Goal: Information Seeking & Learning: Check status

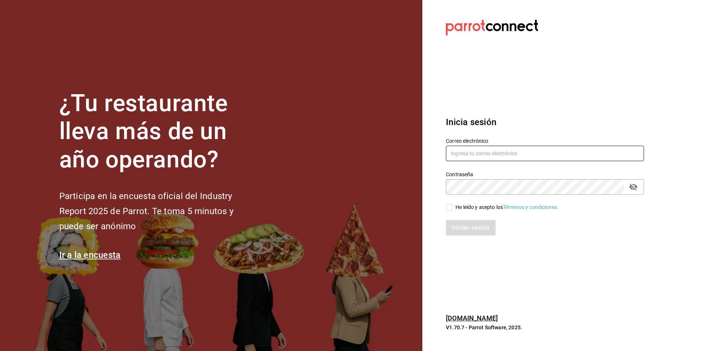
type input "lomasverdesterraza2019@gmail.com"
click at [448, 208] on input "He leído y acepto los Términos y condiciones." at bounding box center [449, 207] width 7 height 7
checkbox input "true"
click at [462, 224] on button "Iniciar sesión" at bounding box center [471, 227] width 50 height 15
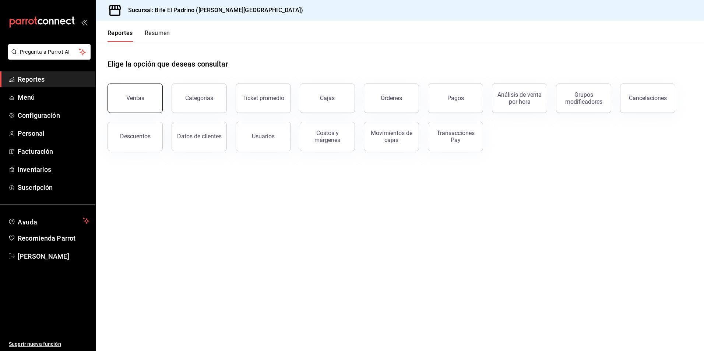
click at [149, 106] on button "Ventas" at bounding box center [135, 98] width 55 height 29
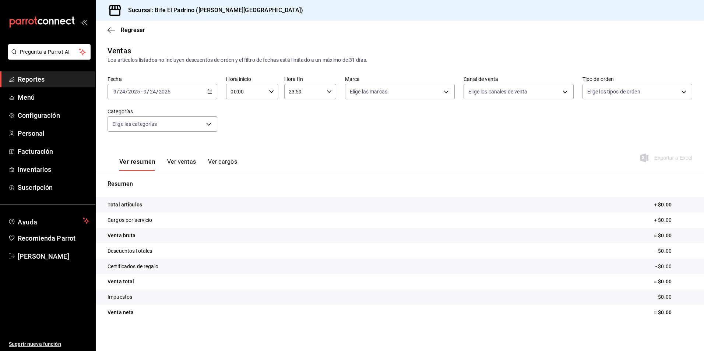
click at [209, 88] on div "[DATE] [DATE] - [DATE] [DATE]" at bounding box center [163, 91] width 110 height 15
click at [143, 131] on span "Ayer" at bounding box center [142, 131] width 57 height 8
click at [273, 90] on div "00:00 Hora inicio" at bounding box center [252, 91] width 52 height 15
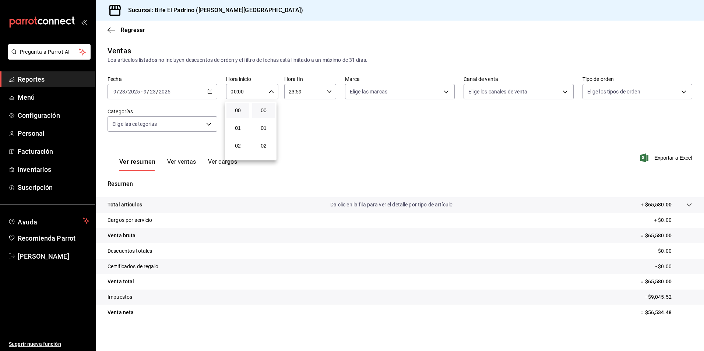
click at [326, 91] on div at bounding box center [352, 175] width 704 height 351
click at [327, 92] on \(Stroke\) "button" at bounding box center [329, 91] width 4 height 3
click at [295, 119] on span "21" at bounding box center [295, 116] width 14 height 6
type input "21:59"
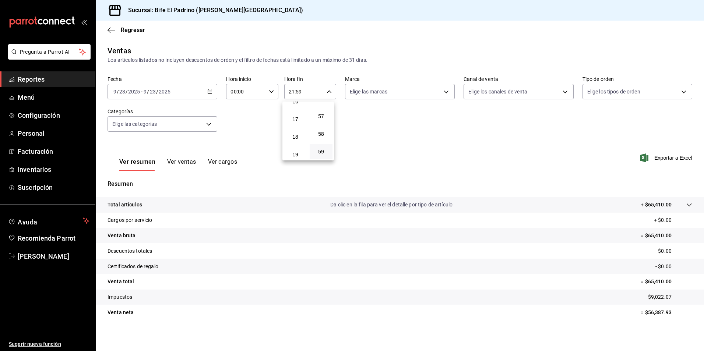
scroll to position [277, 0]
click at [296, 133] on span "17" at bounding box center [295, 134] width 14 height 6
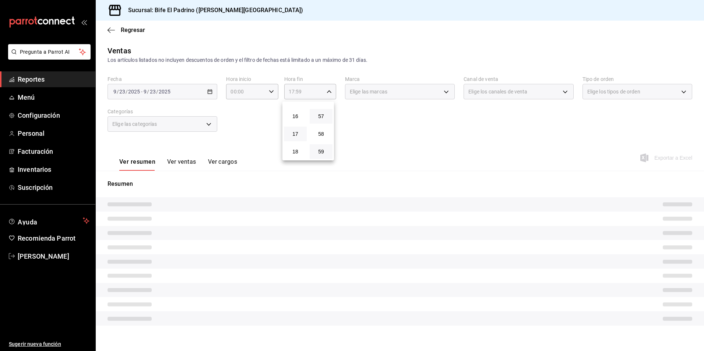
click at [325, 121] on button "57" at bounding box center [321, 116] width 23 height 15
type input "17:57"
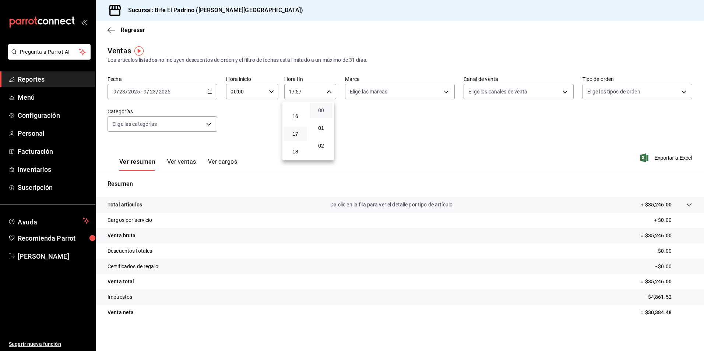
click at [323, 110] on span "00" at bounding box center [321, 111] width 14 height 6
type input "17:00"
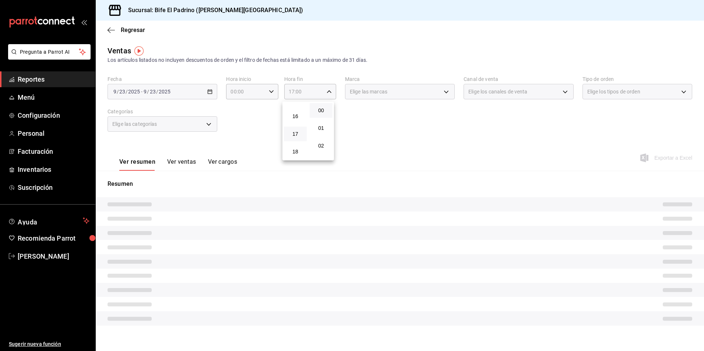
click at [409, 155] on div at bounding box center [352, 175] width 704 height 351
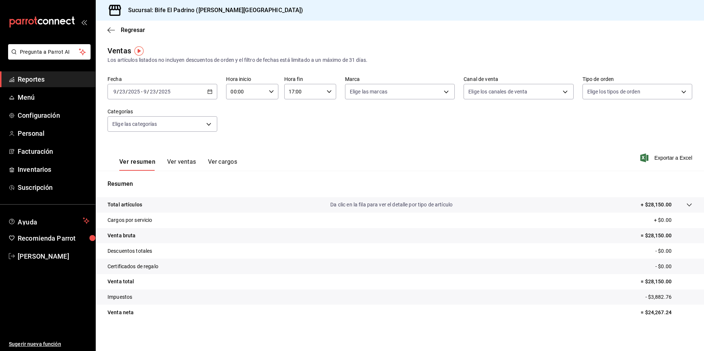
click at [134, 206] on p "Total artículos" at bounding box center [125, 205] width 35 height 8
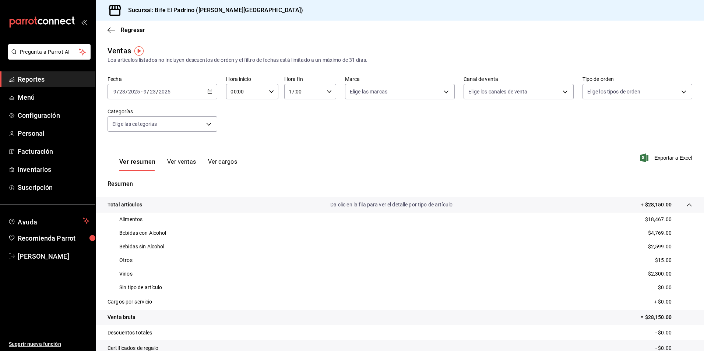
click at [274, 92] on div "00:00 Hora inicio" at bounding box center [252, 91] width 52 height 15
click at [240, 150] on button "02" at bounding box center [237, 145] width 23 height 15
type input "02:00"
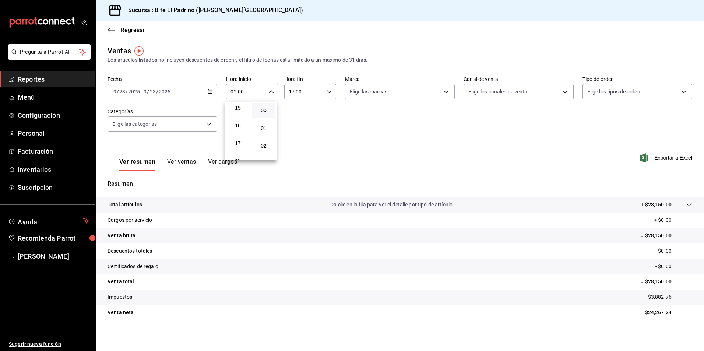
scroll to position [280, 0]
click at [241, 132] on span "17" at bounding box center [238, 131] width 14 height 6
type input "17:00"
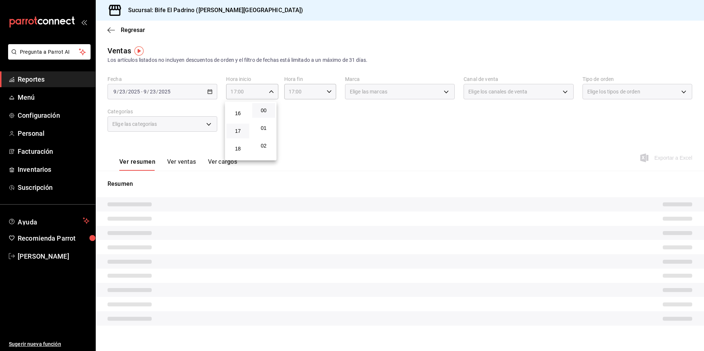
click at [323, 102] on div at bounding box center [352, 175] width 704 height 351
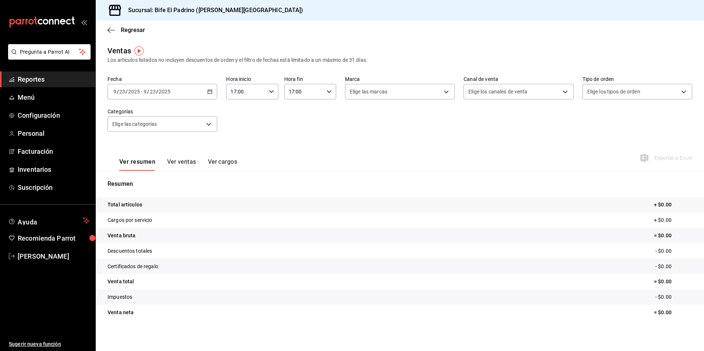
click at [326, 94] on div "17:00 Hora fin" at bounding box center [310, 91] width 52 height 15
click at [299, 125] on button "18" at bounding box center [295, 128] width 23 height 15
type input "18:00"
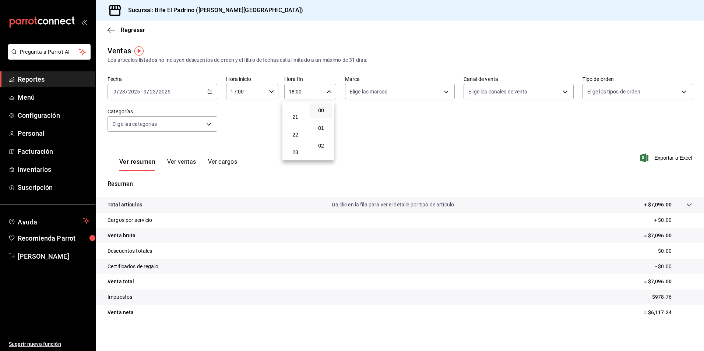
scroll to position [365, 0]
click at [296, 152] on span "23" at bounding box center [295, 152] width 14 height 6
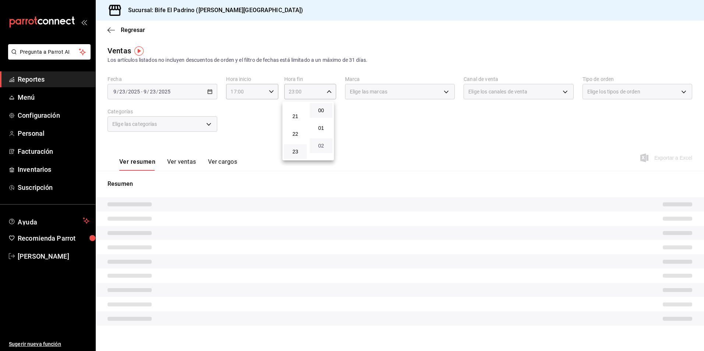
click at [323, 147] on span "02" at bounding box center [321, 146] width 14 height 6
type input "23:02"
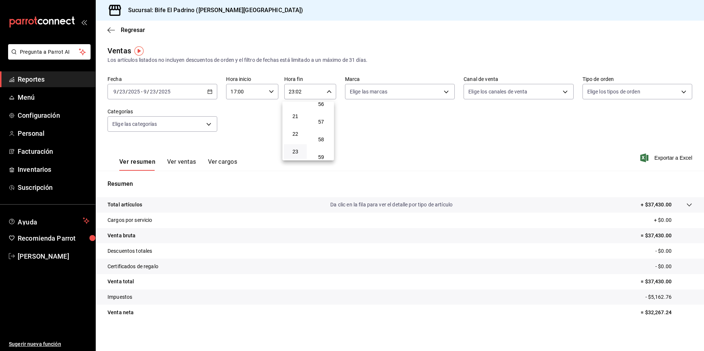
scroll to position [1002, 0]
click at [319, 155] on button "59" at bounding box center [321, 151] width 23 height 15
type input "23:59"
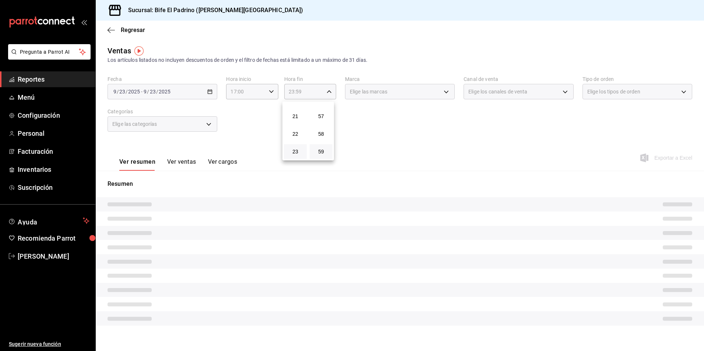
click at [235, 140] on div at bounding box center [352, 175] width 704 height 351
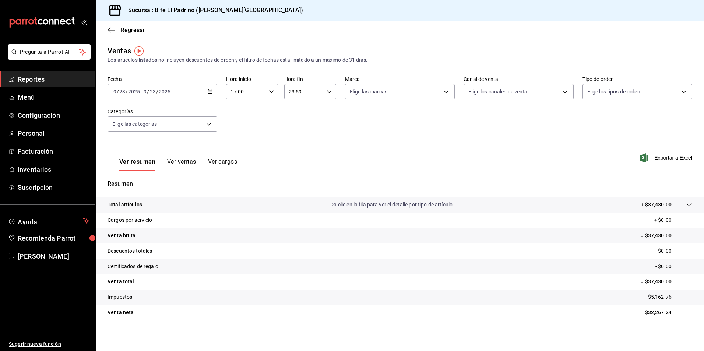
click at [138, 207] on p "Total artículos" at bounding box center [125, 205] width 35 height 8
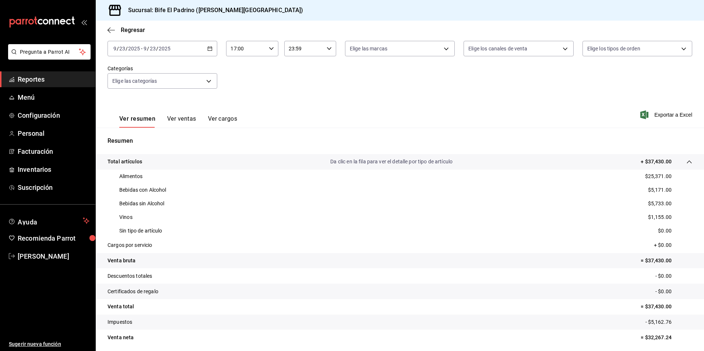
scroll to position [44, 0]
click at [455, 184] on div "Bebidas con Alcohol $5,171.00" at bounding box center [400, 190] width 585 height 14
